Goal: Find specific page/section: Find specific page/section

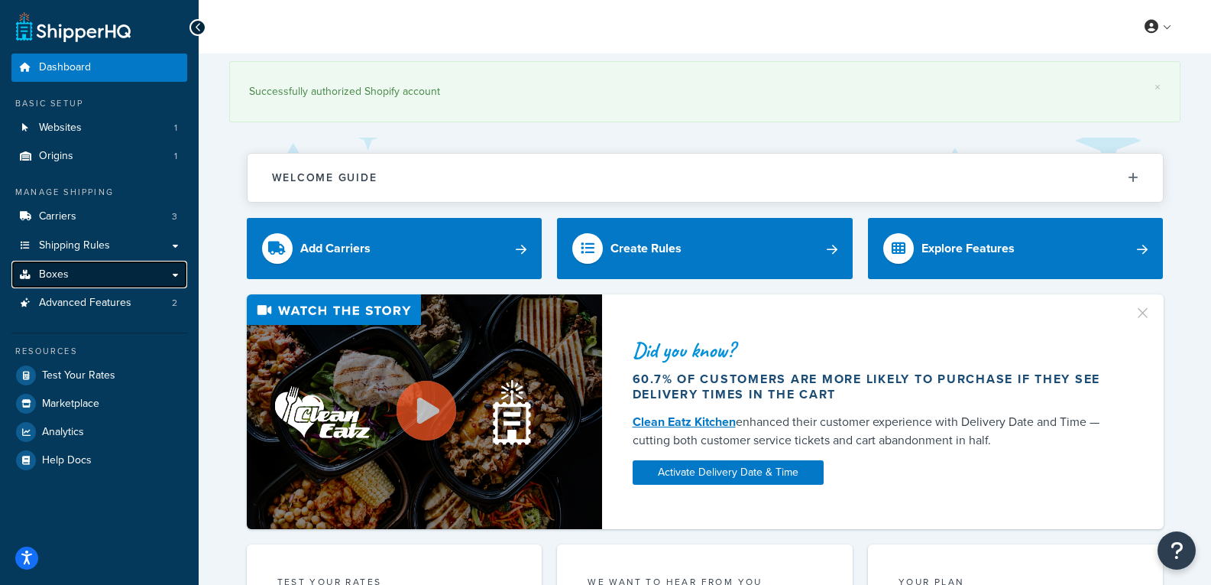
click at [176, 274] on link "Boxes" at bounding box center [99, 275] width 176 height 28
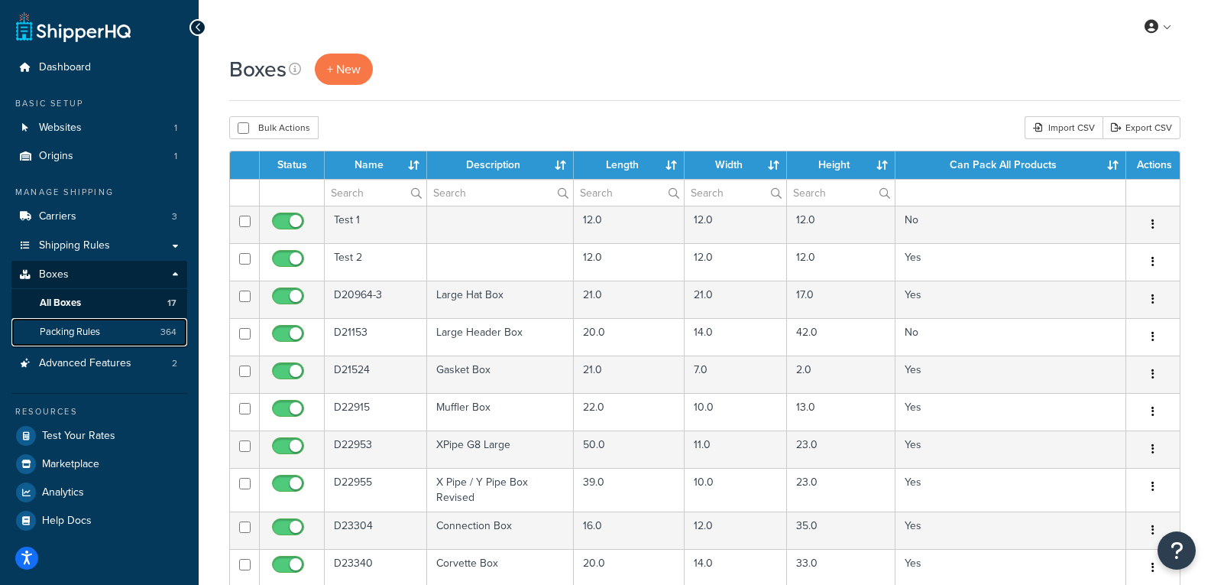
click at [153, 333] on link "Packing Rules 364" at bounding box center [99, 332] width 176 height 28
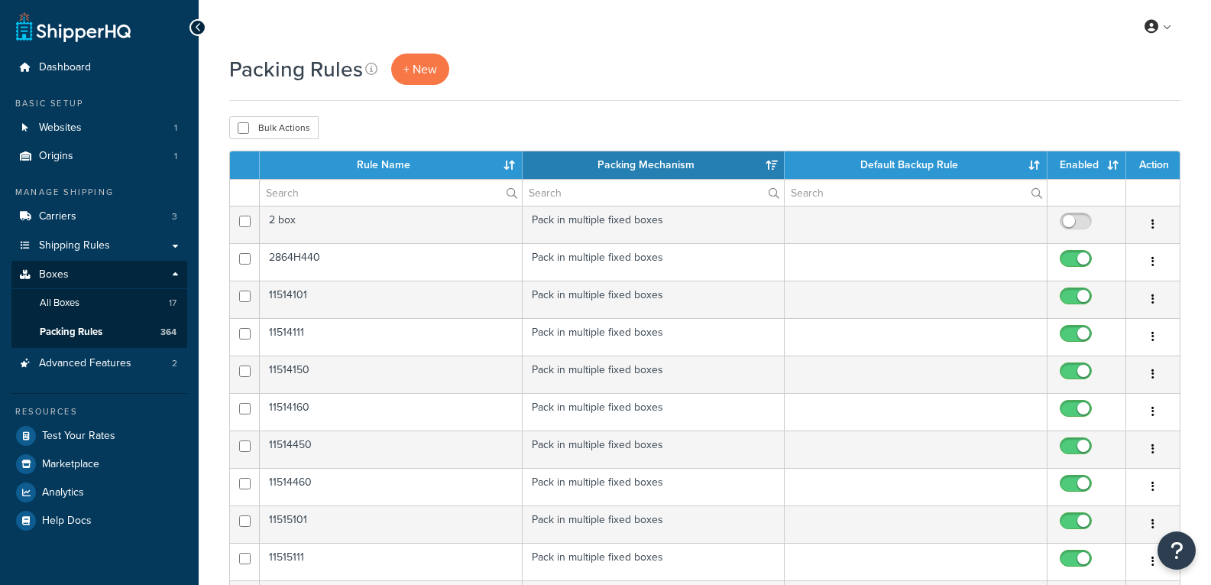
select select "15"
click at [393, 190] on input "text" at bounding box center [391, 193] width 262 height 26
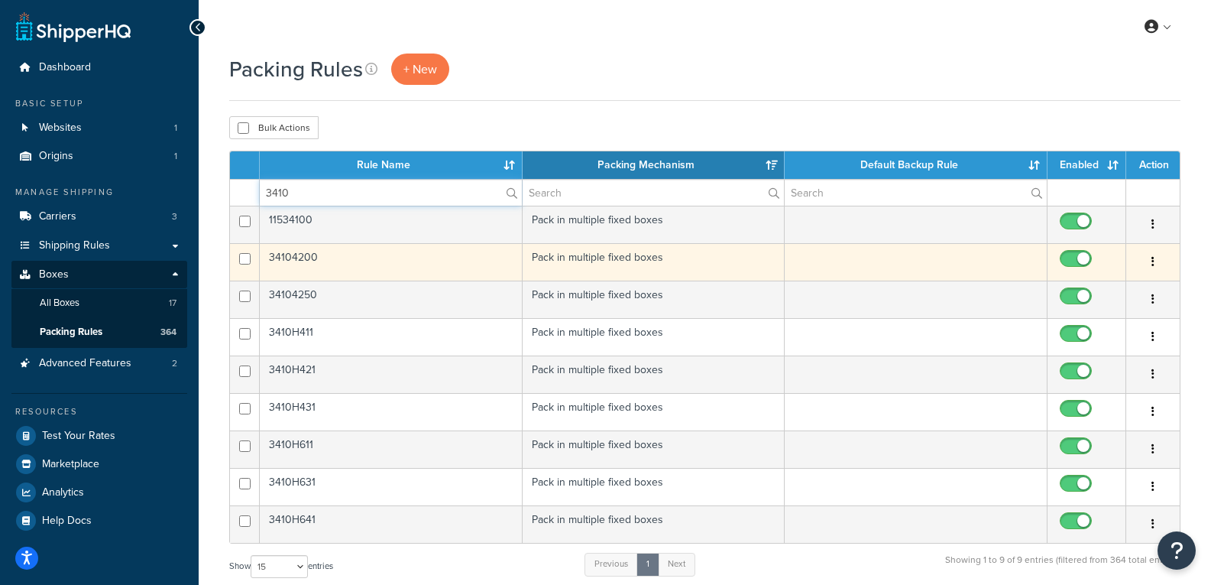
type input "3410"
click at [400, 256] on td "34104200" at bounding box center [391, 261] width 263 height 37
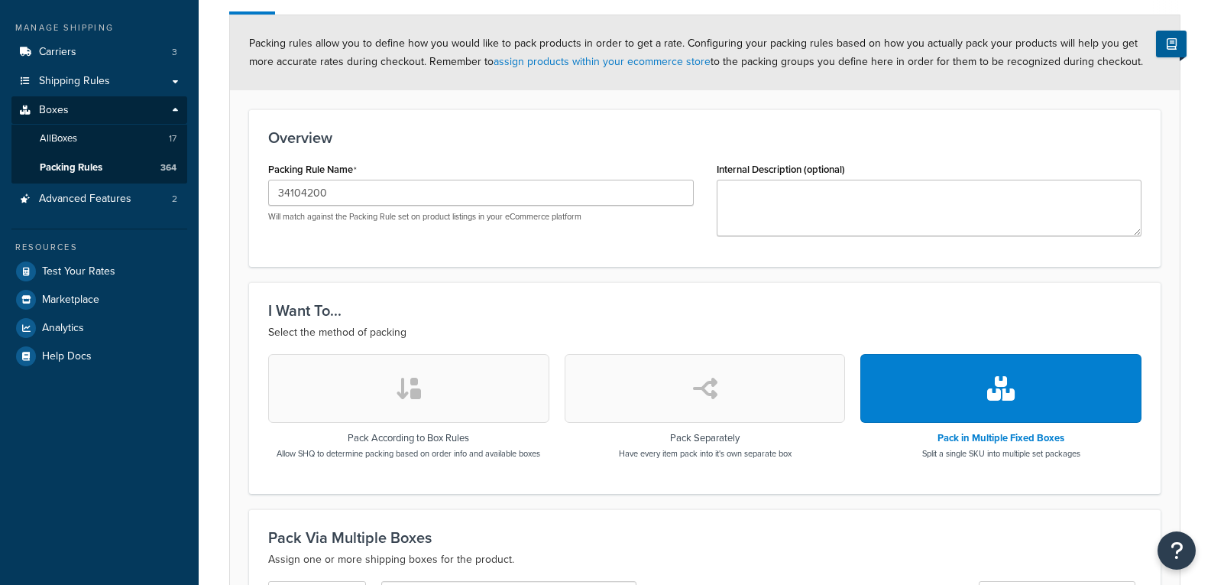
scroll to position [488, 0]
